Goal: Task Accomplishment & Management: Manage account settings

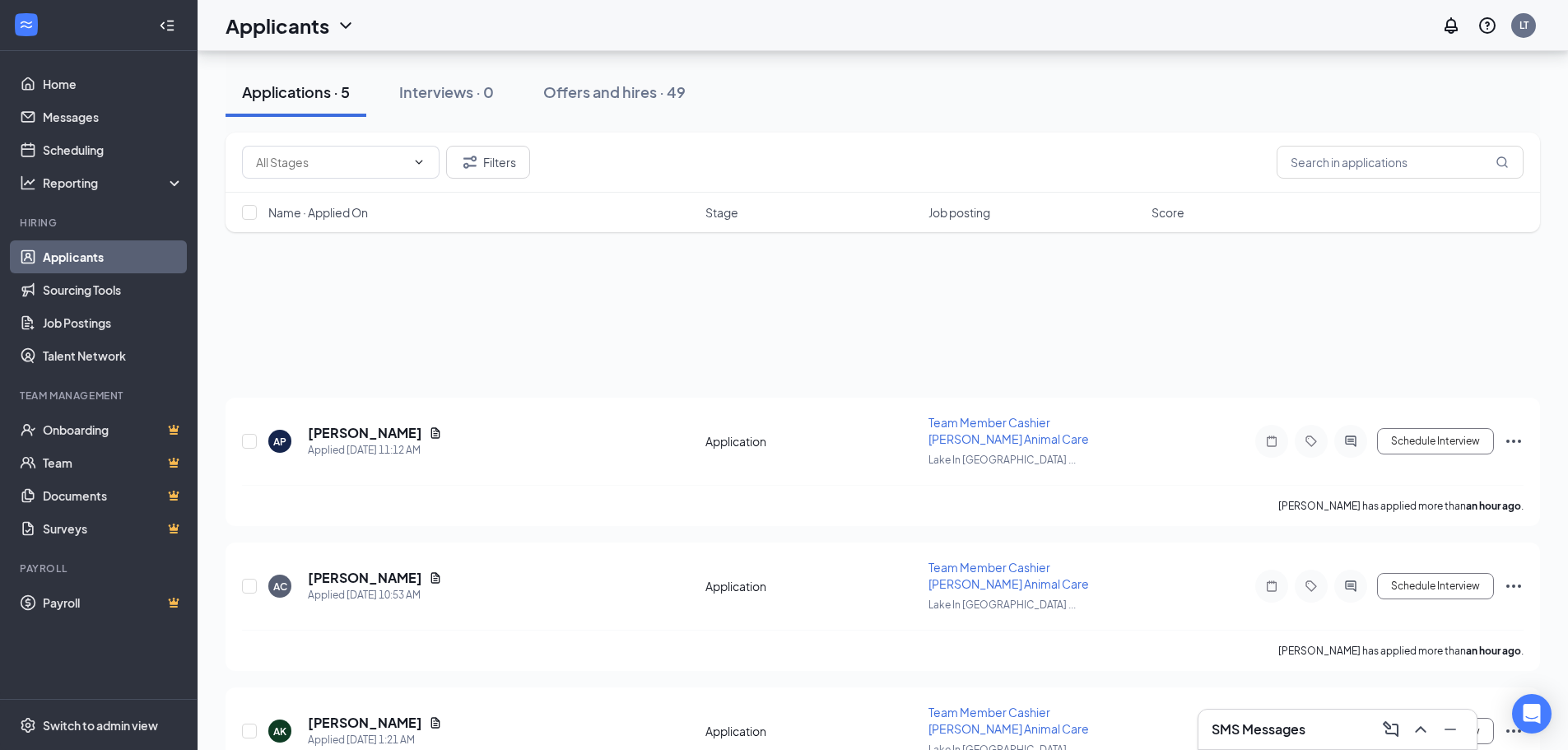
scroll to position [375, 0]
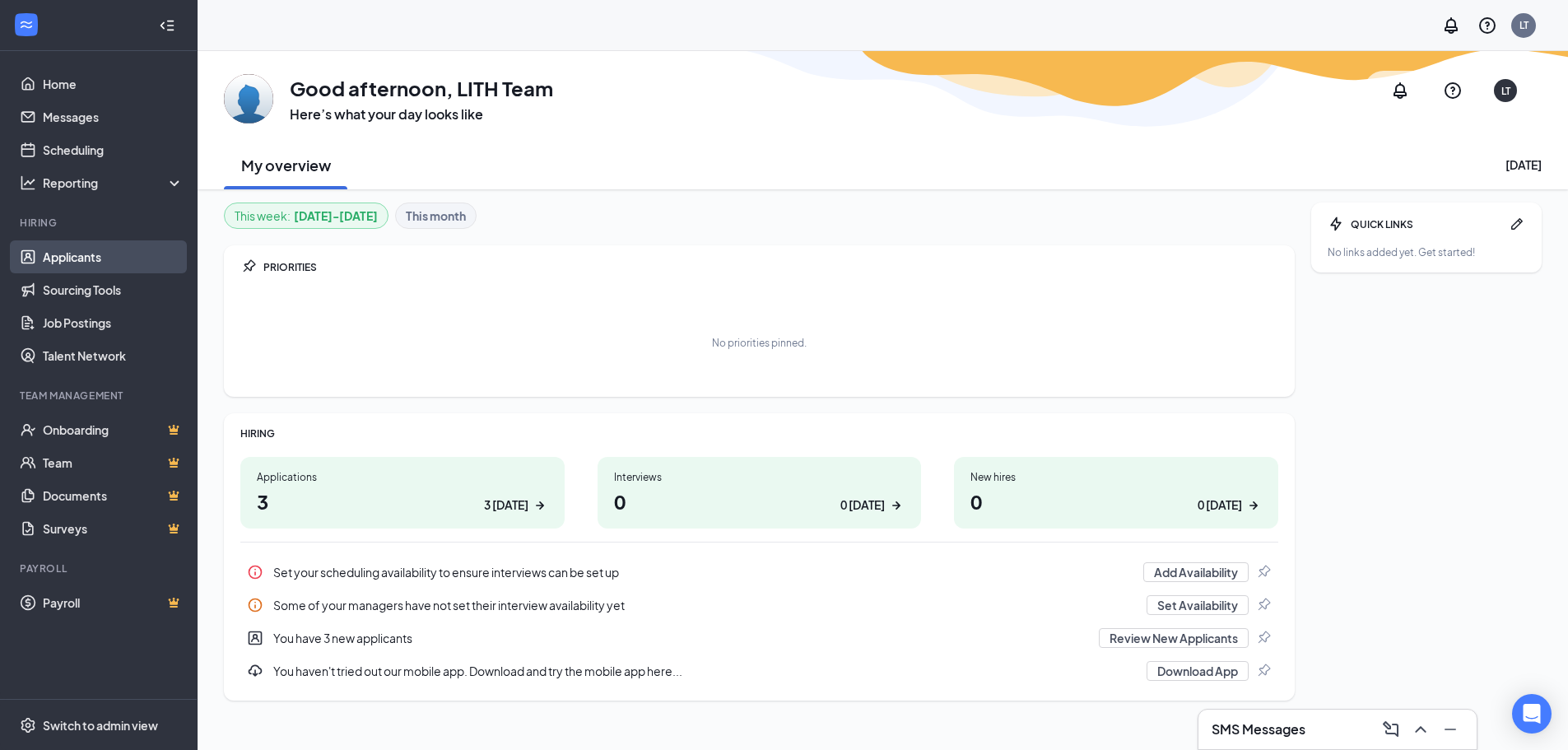
click at [90, 252] on link "Applicants" at bounding box center [113, 256] width 140 height 33
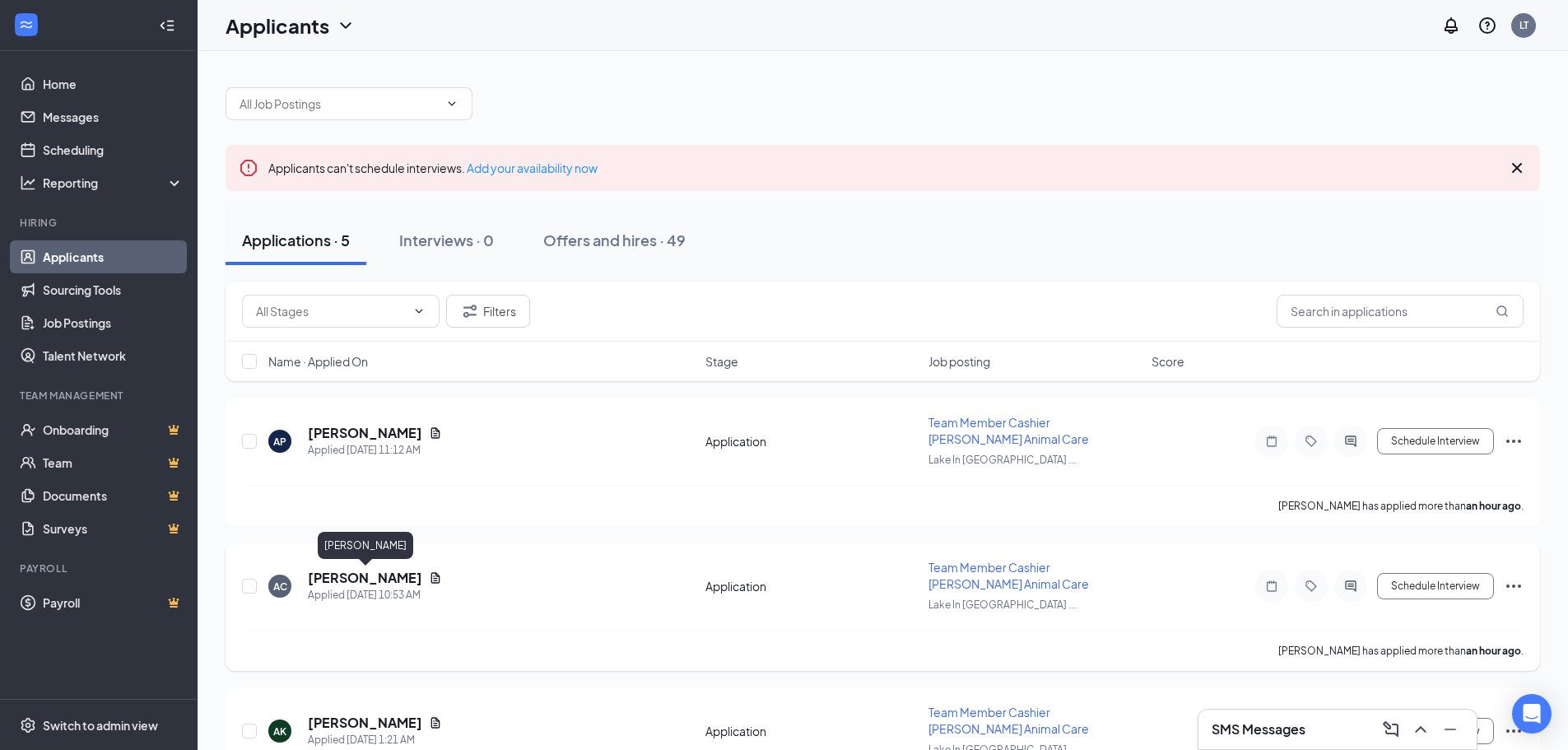
click at [404, 578] on h5 "[PERSON_NAME]" at bounding box center [365, 578] width 114 height 18
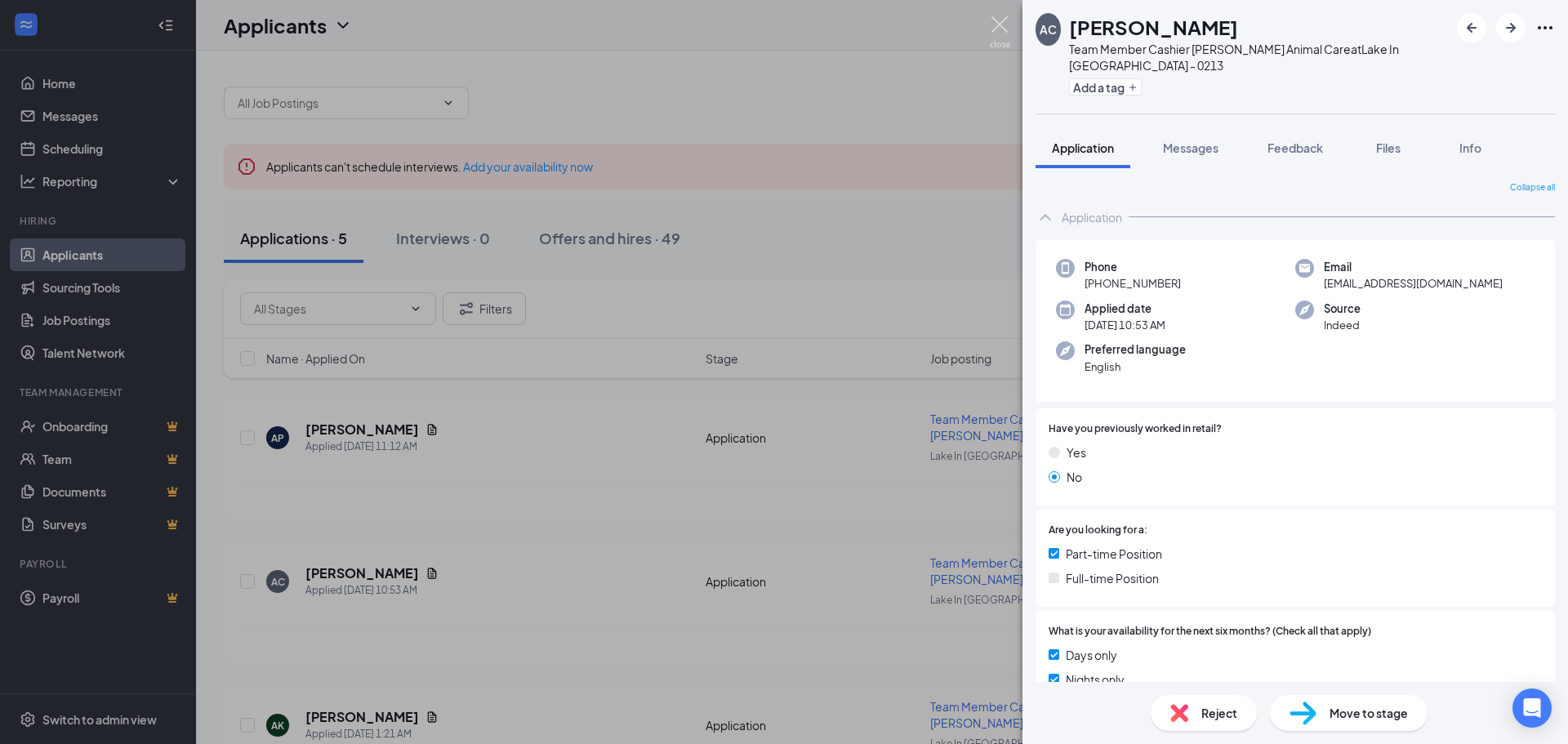
click at [1005, 19] on img at bounding box center [999, 33] width 20 height 32
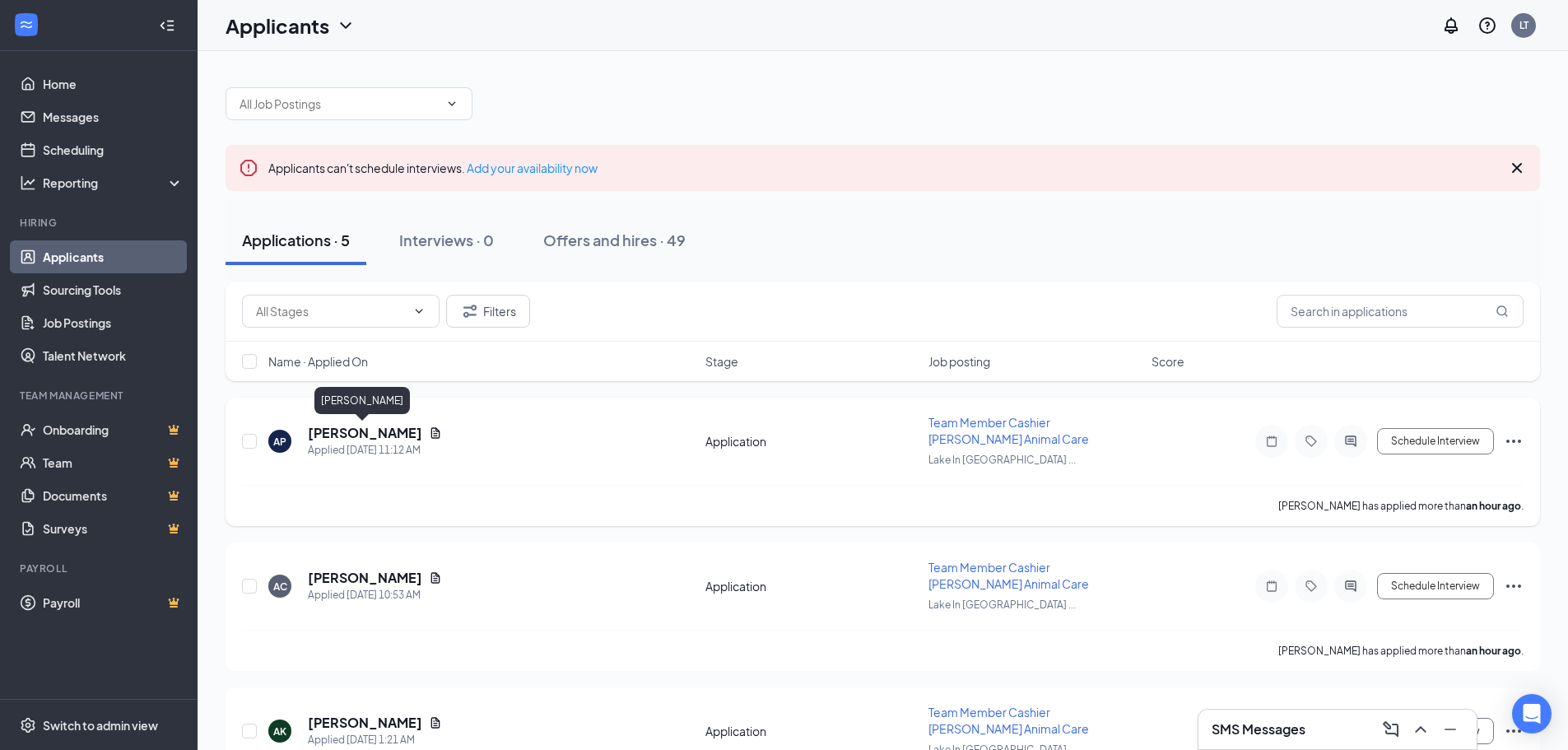
click at [356, 433] on h5 "[PERSON_NAME]" at bounding box center [365, 433] width 114 height 18
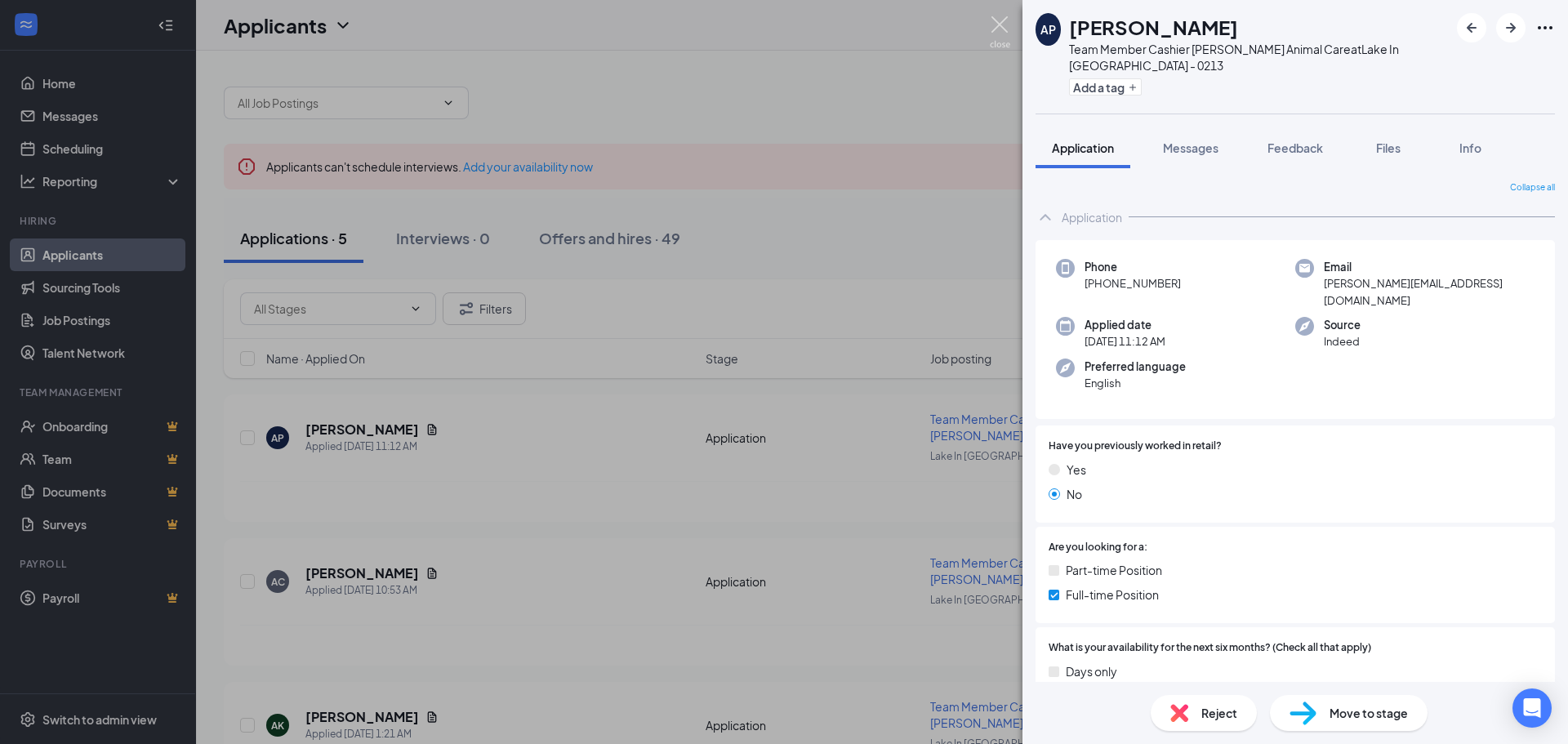
click at [993, 22] on img at bounding box center [999, 33] width 20 height 32
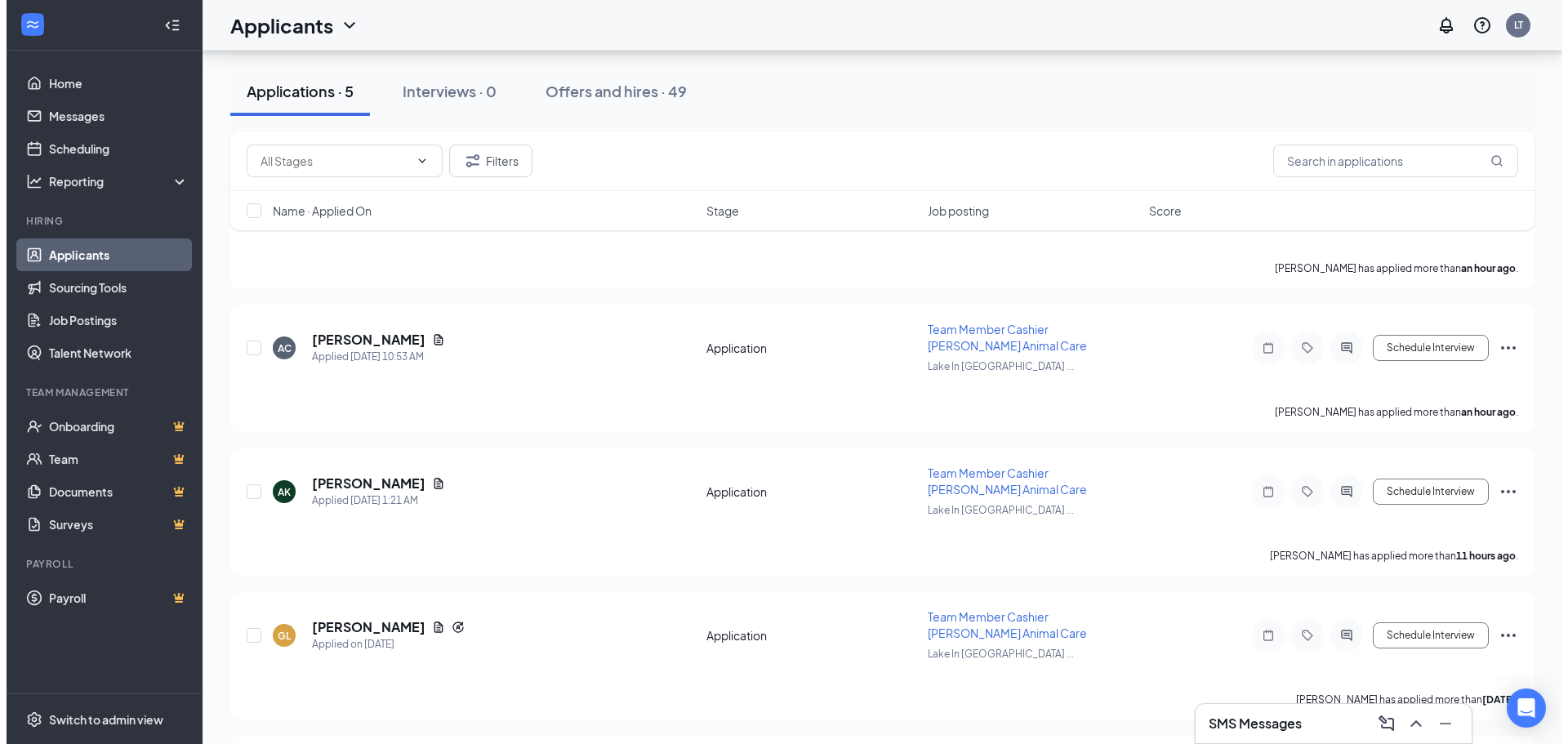
scroll to position [245, 0]
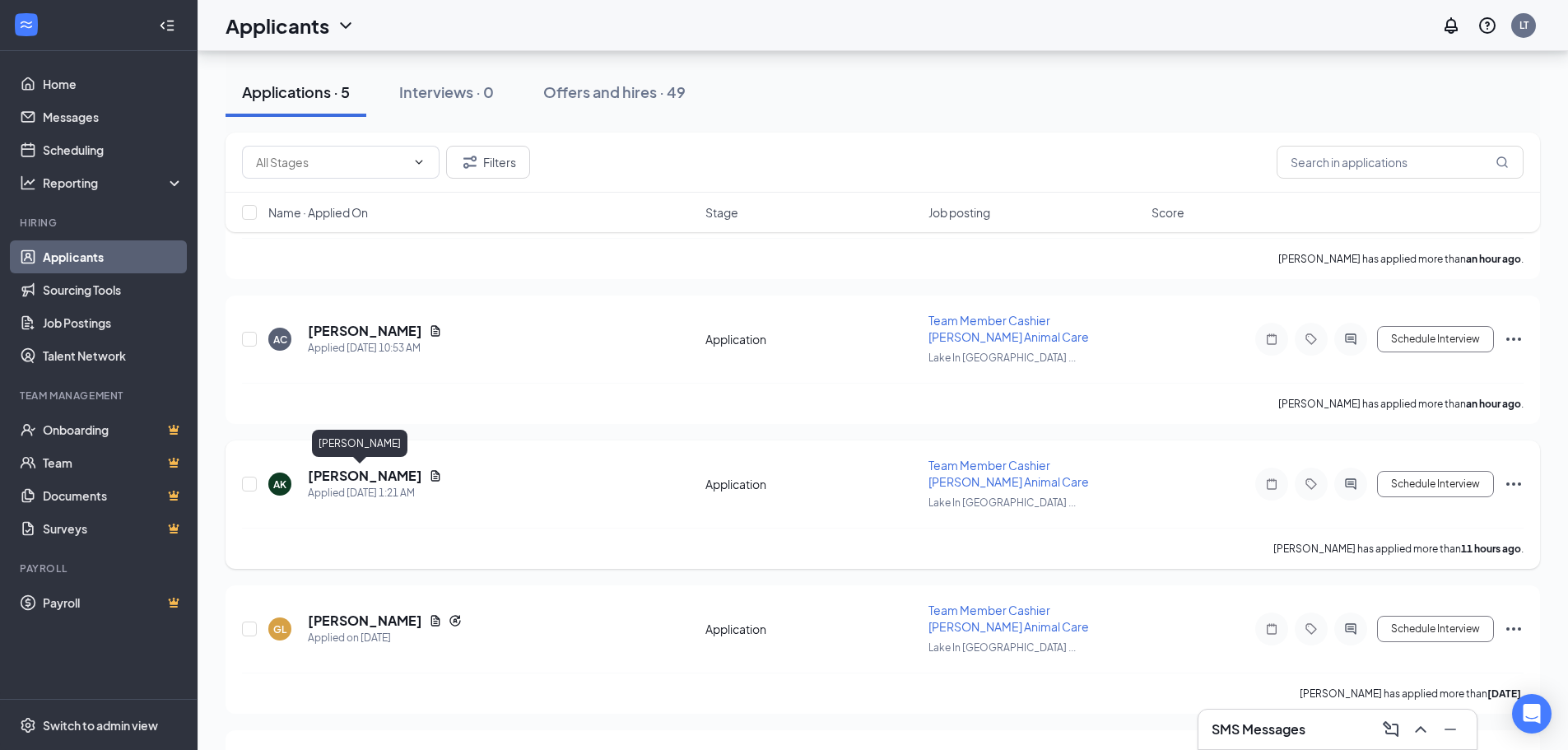
click at [356, 479] on h5 "[PERSON_NAME]" at bounding box center [365, 476] width 114 height 18
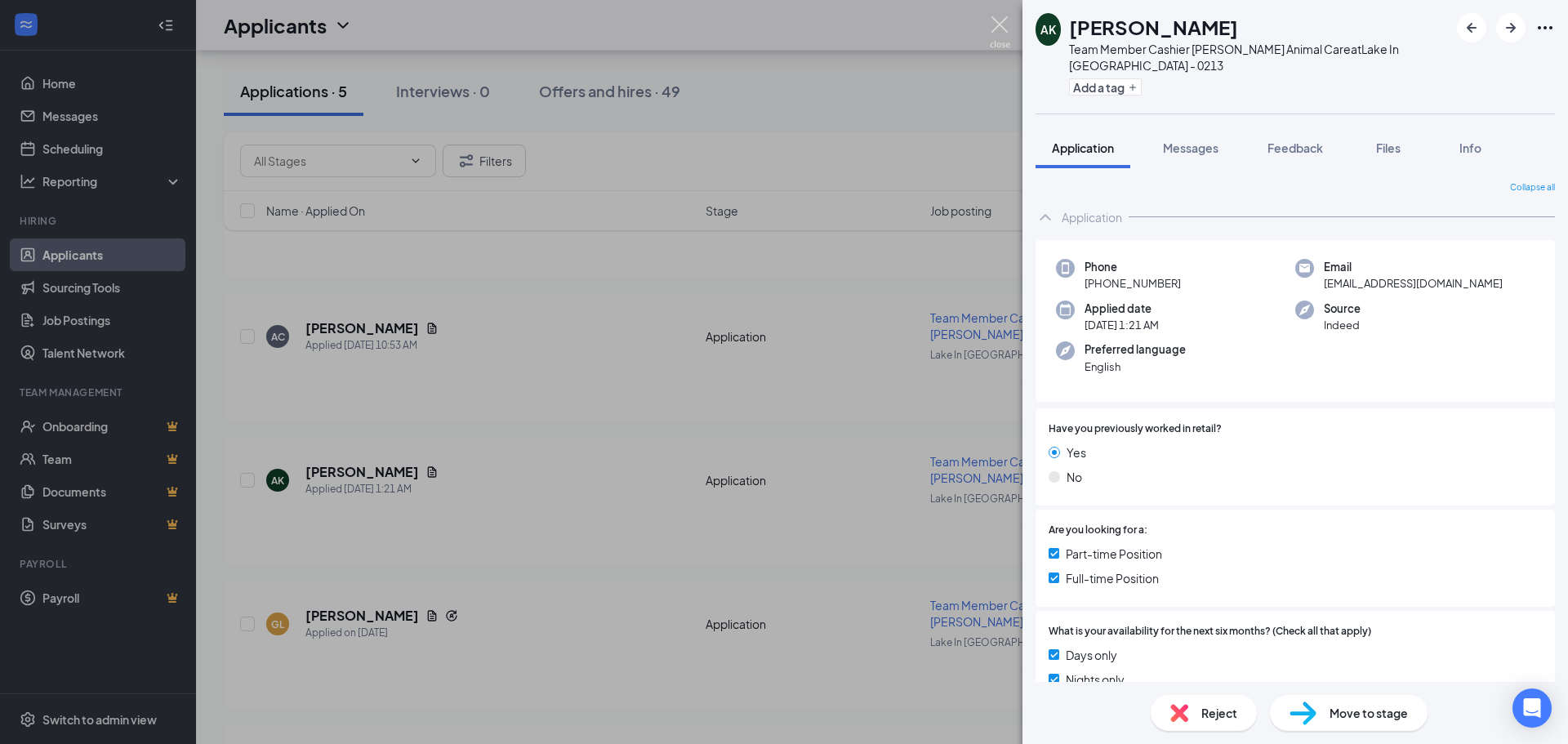
drag, startPoint x: 998, startPoint y: 28, endPoint x: 952, endPoint y: 33, distance: 46.3
click at [998, 28] on img at bounding box center [999, 33] width 20 height 32
